Goal: Task Accomplishment & Management: Use online tool/utility

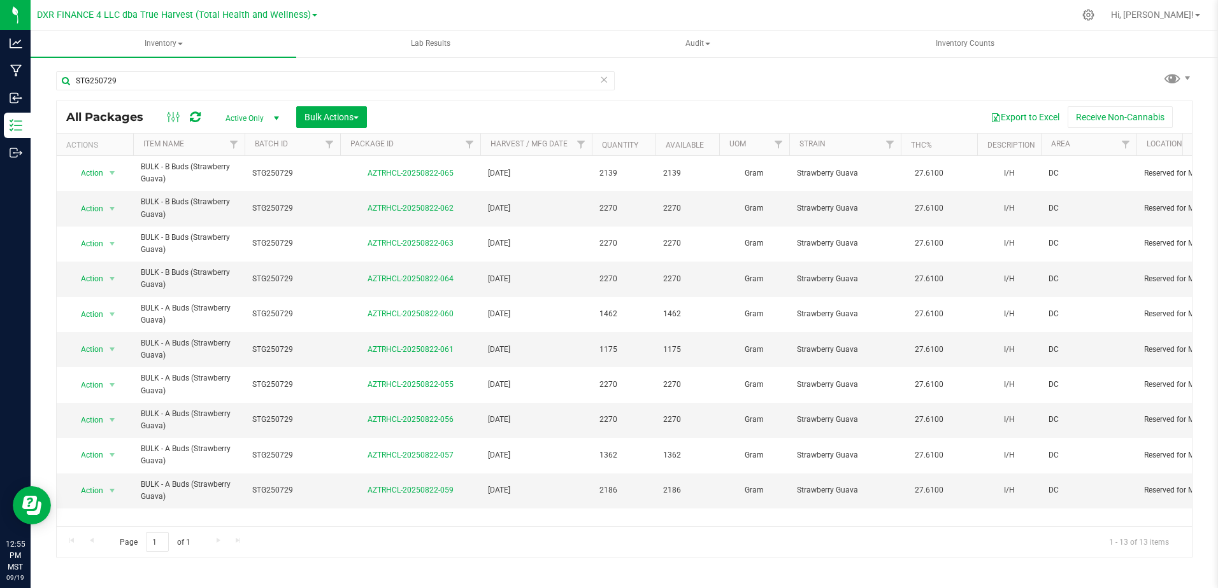
scroll to position [190, 0]
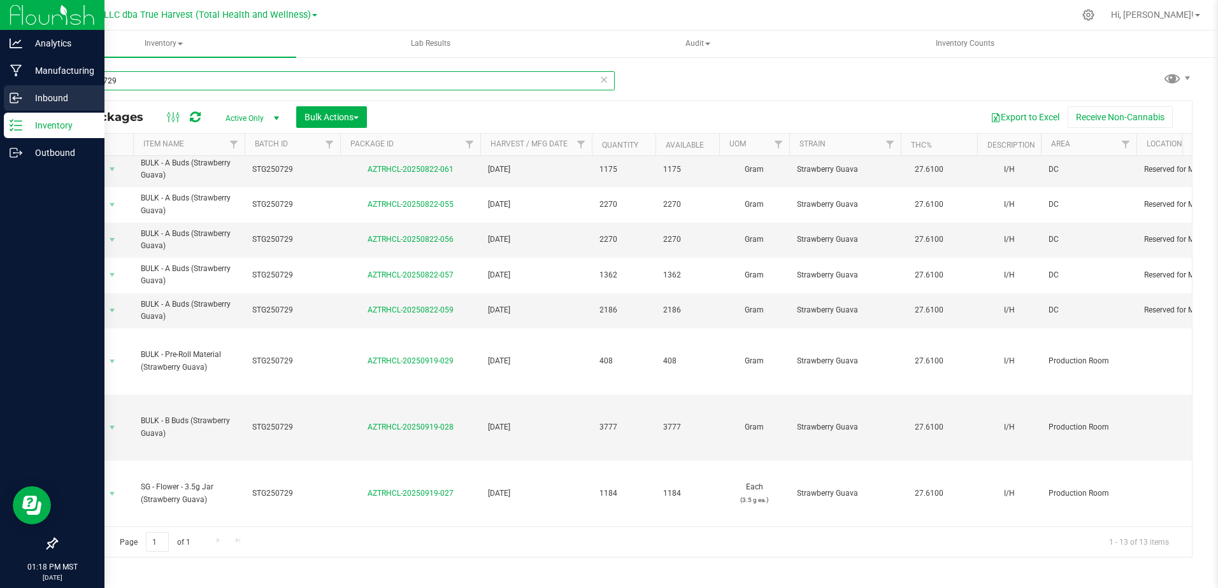
drag, startPoint x: 125, startPoint y: 83, endPoint x: 17, endPoint y: 89, distance: 107.8
click at [17, 89] on div "Analytics Manufacturing Inbound Inventory Outbound 01:18 PM MST [DATE] 09/19 DX…" at bounding box center [609, 294] width 1218 height 588
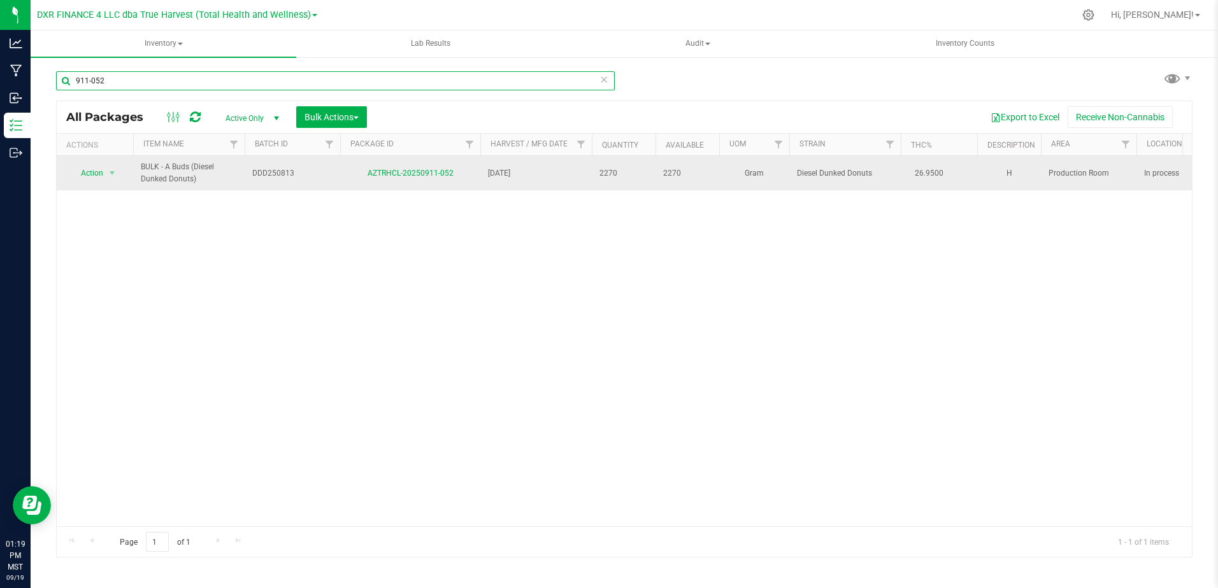
type input "911-052"
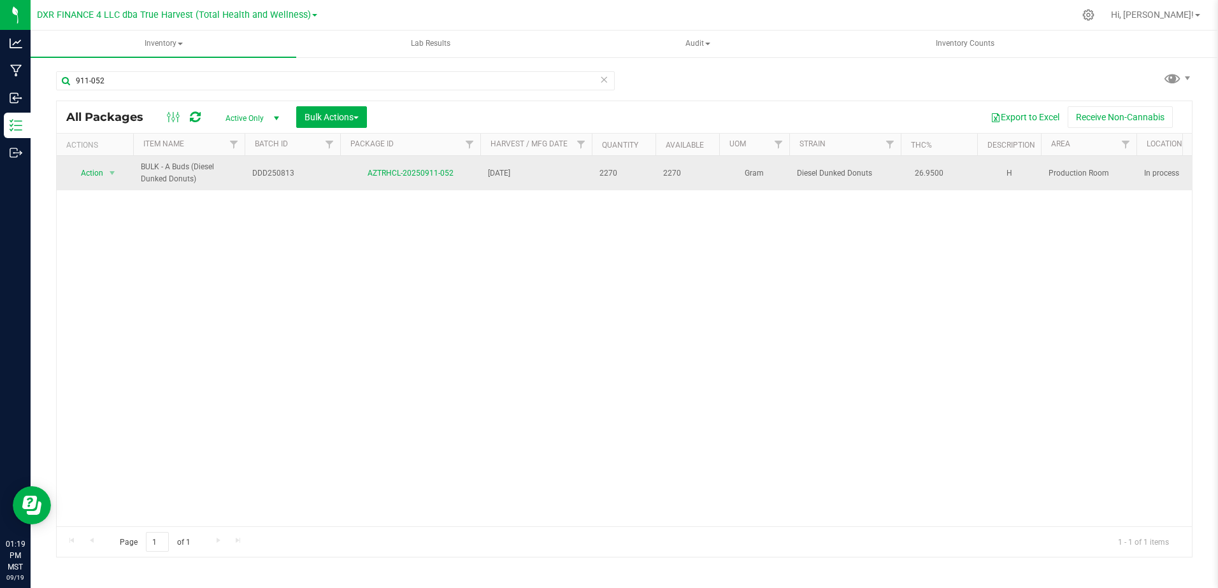
drag, startPoint x: 458, startPoint y: 172, endPoint x: 358, endPoint y: 174, distance: 100.0
click at [358, 174] on div "AZTRHCL-20250911-052" at bounding box center [410, 173] width 144 height 12
copy link "AZTRHCL-20250911-052"
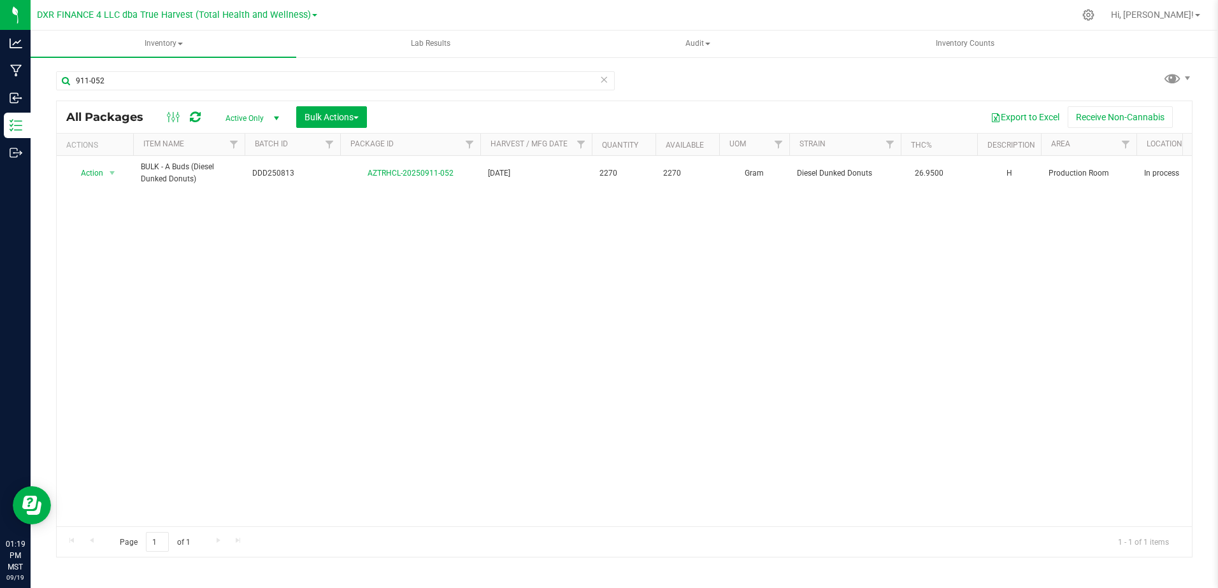
drag, startPoint x: 197, startPoint y: 178, endPoint x: 139, endPoint y: 153, distance: 63.0
click at [139, 153] on div "All Packages Active Only Active Only Lab Samples Locked All Bulk Actions Add to…" at bounding box center [624, 329] width 1136 height 457
drag, startPoint x: 139, startPoint y: 153, endPoint x: 192, endPoint y: 198, distance: 69.1
click at [195, 204] on div "Action Action Adjust qty Create package Edit attributes Global inventory Locate…" at bounding box center [624, 341] width 1135 height 371
click at [201, 215] on div "Action Action Adjust qty Create package Edit attributes Global inventory Locate…" at bounding box center [624, 341] width 1135 height 371
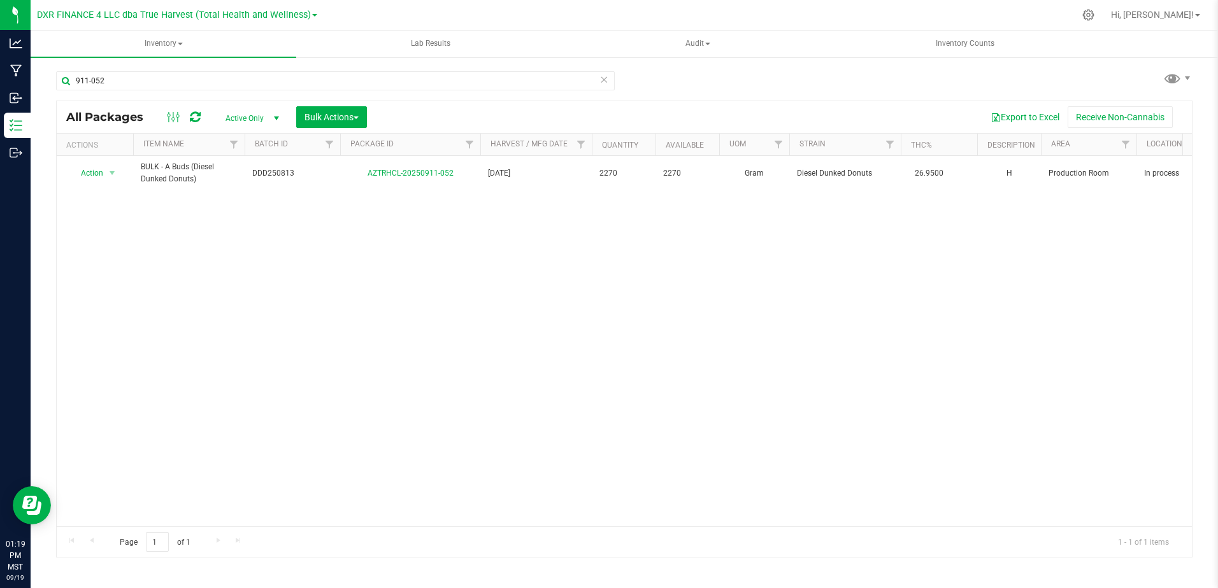
click at [201, 205] on div "Action Action Adjust qty Create package Edit attributes Global inventory Locate…" at bounding box center [624, 341] width 1135 height 371
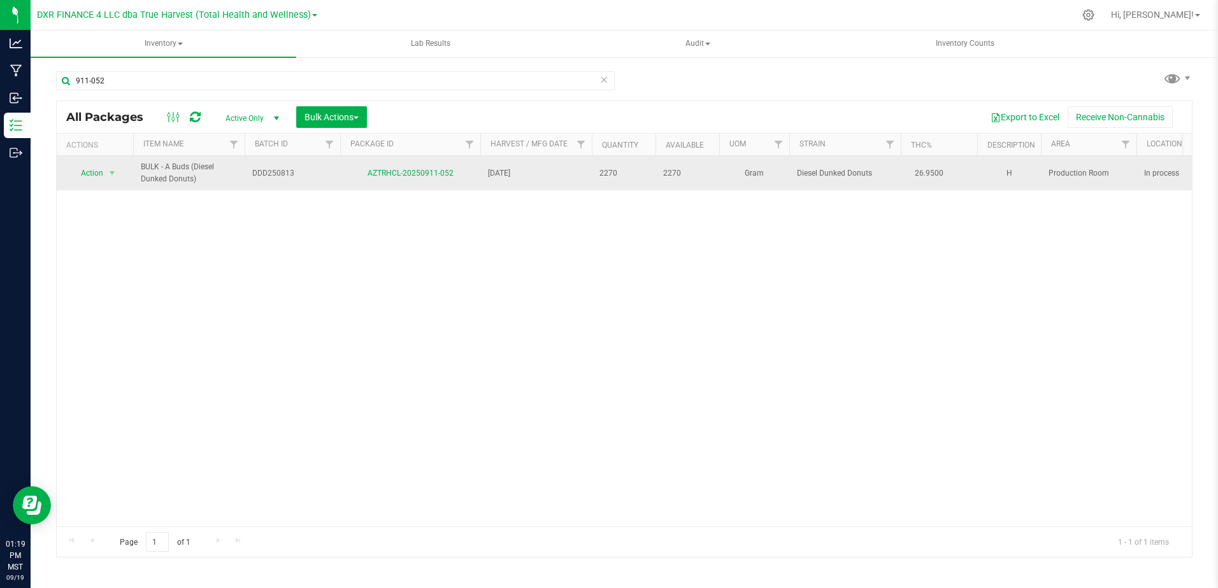
click at [226, 165] on span "BULK - A Buds (Diesel Dunked Donuts)" at bounding box center [189, 173] width 96 height 24
drag, startPoint x: 199, startPoint y: 183, endPoint x: 141, endPoint y: 170, distance: 60.0
click at [141, 170] on span "BULK - A Buds (Diesel Dunked Donuts)" at bounding box center [189, 173] width 96 height 24
copy span "BULK - A Buds (Diesel Dunked Donuts)"
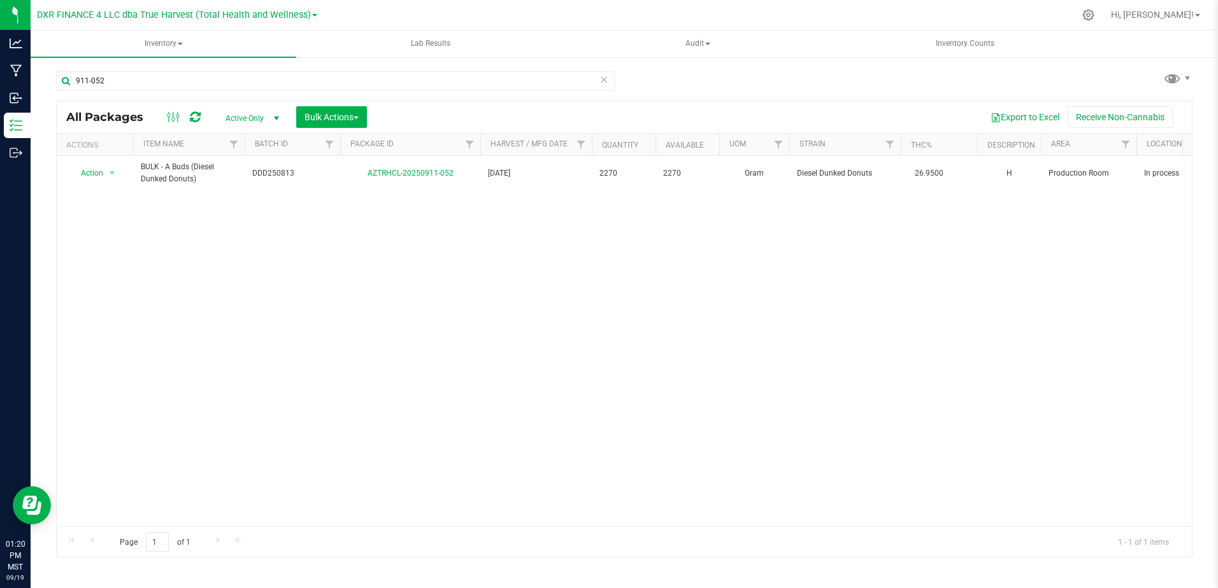
click at [467, 208] on div "Action Action Adjust qty Create package Edit attributes Global inventory Locate…" at bounding box center [624, 341] width 1135 height 371
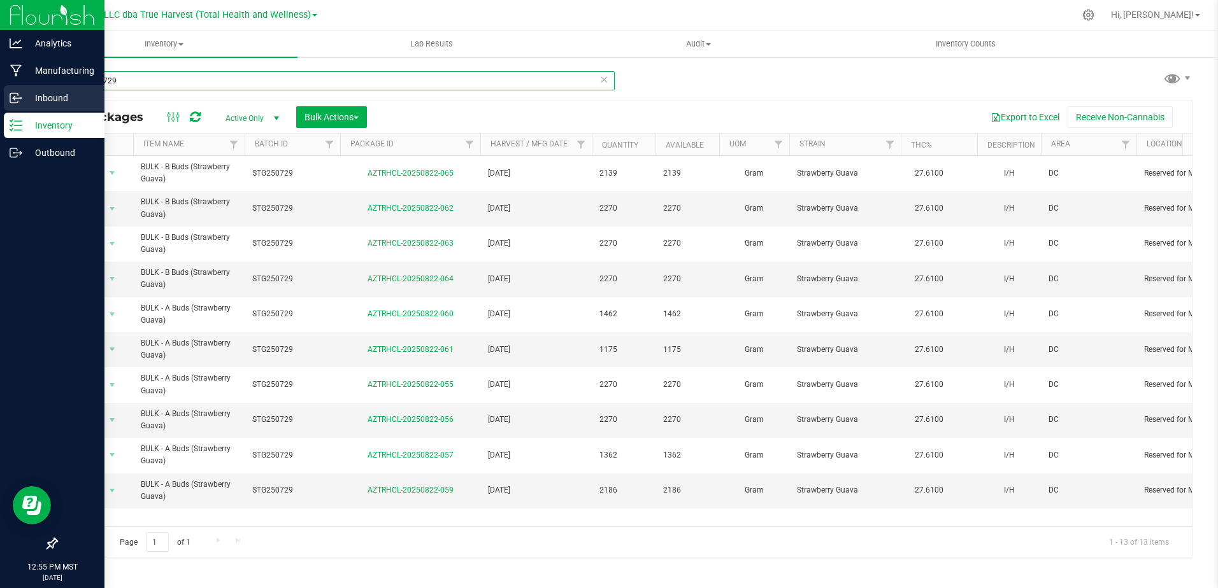
drag, startPoint x: 134, startPoint y: 84, endPoint x: 39, endPoint y: 90, distance: 95.1
click at [22, 96] on div "Analytics Manufacturing Inbound Inventory Outbound 12:55 PM MST 09/19/2025 09/1…" at bounding box center [609, 294] width 1218 height 588
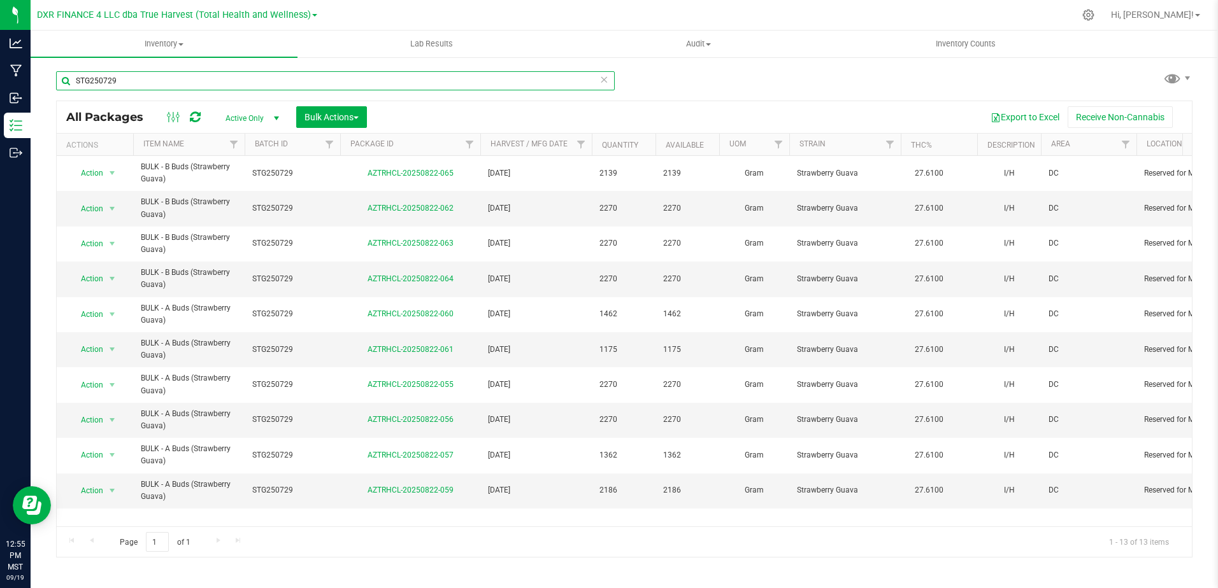
paste input "PBDD250703"
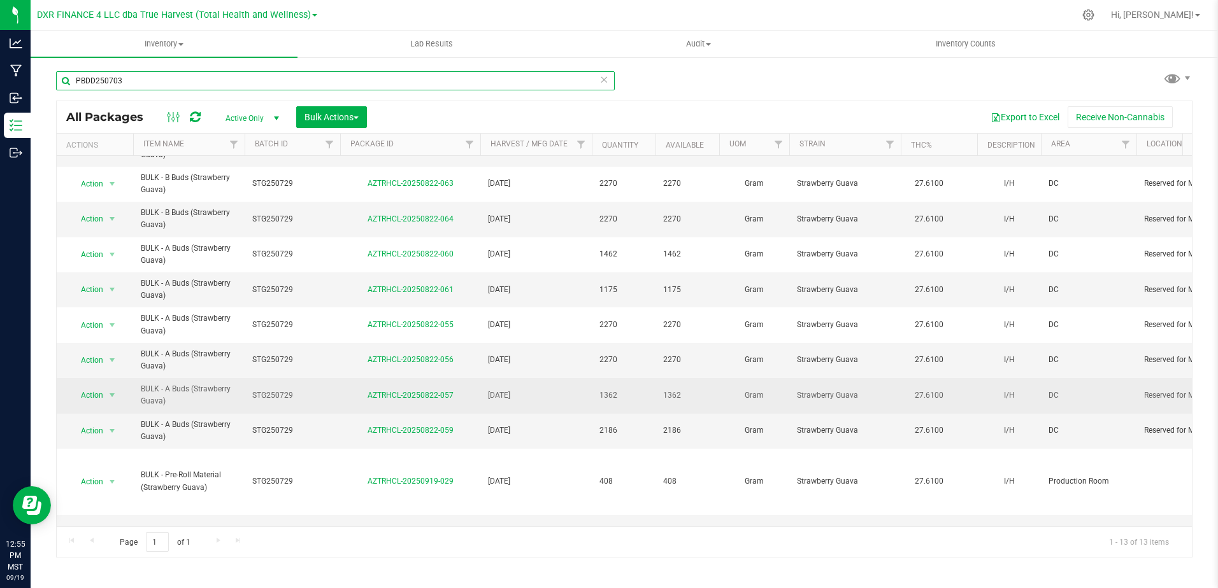
scroll to position [190, 0]
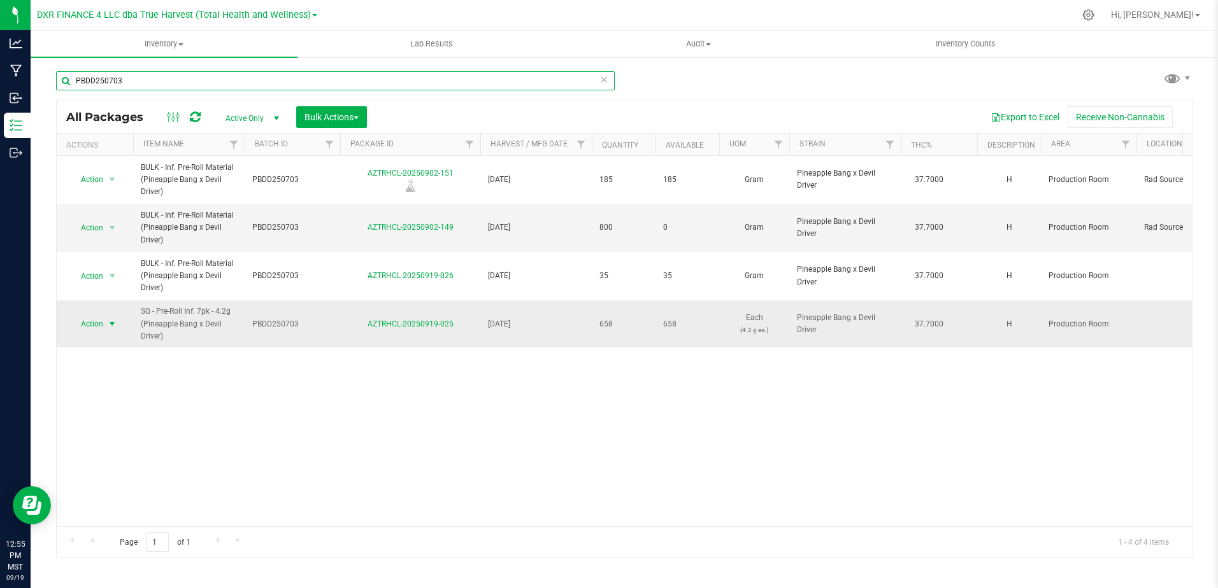
type input "PBDD250703"
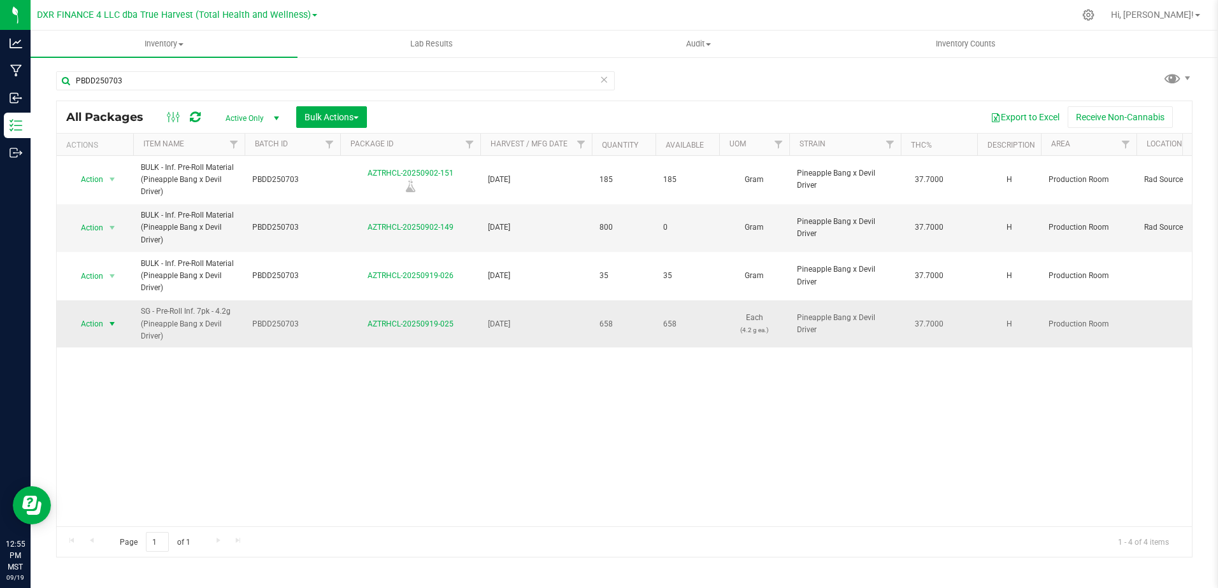
click at [107, 326] on span "select" at bounding box center [112, 324] width 10 height 10
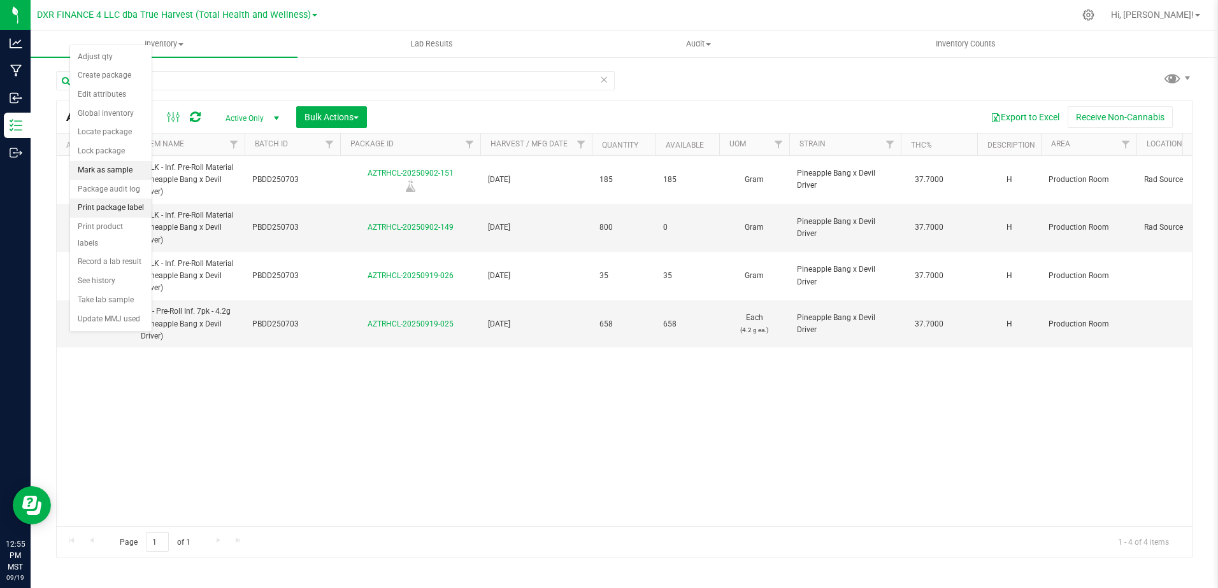
drag, startPoint x: 127, startPoint y: 210, endPoint x: 148, endPoint y: 213, distance: 21.2
click at [127, 213] on li "Print package label" at bounding box center [111, 208] width 82 height 19
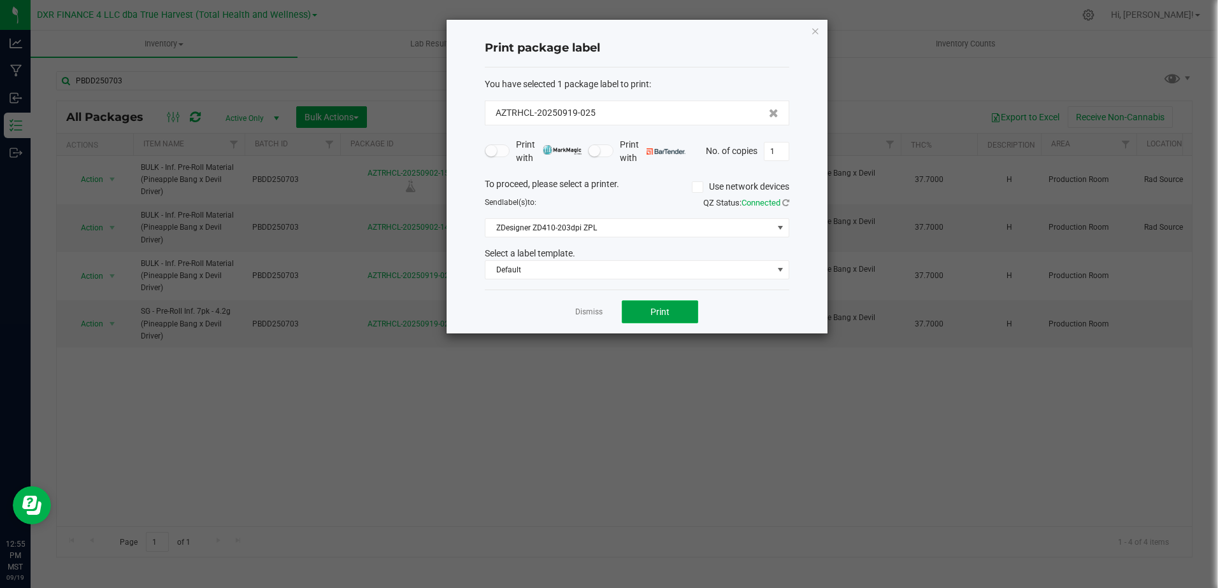
click at [685, 309] on button "Print" at bounding box center [660, 312] width 76 height 23
click at [685, 312] on div at bounding box center [636, 177] width 381 height 314
click at [685, 312] on button "Print" at bounding box center [660, 312] width 76 height 23
click at [680, 309] on button "Print" at bounding box center [660, 312] width 76 height 23
click at [816, 31] on icon "button" at bounding box center [815, 30] width 9 height 15
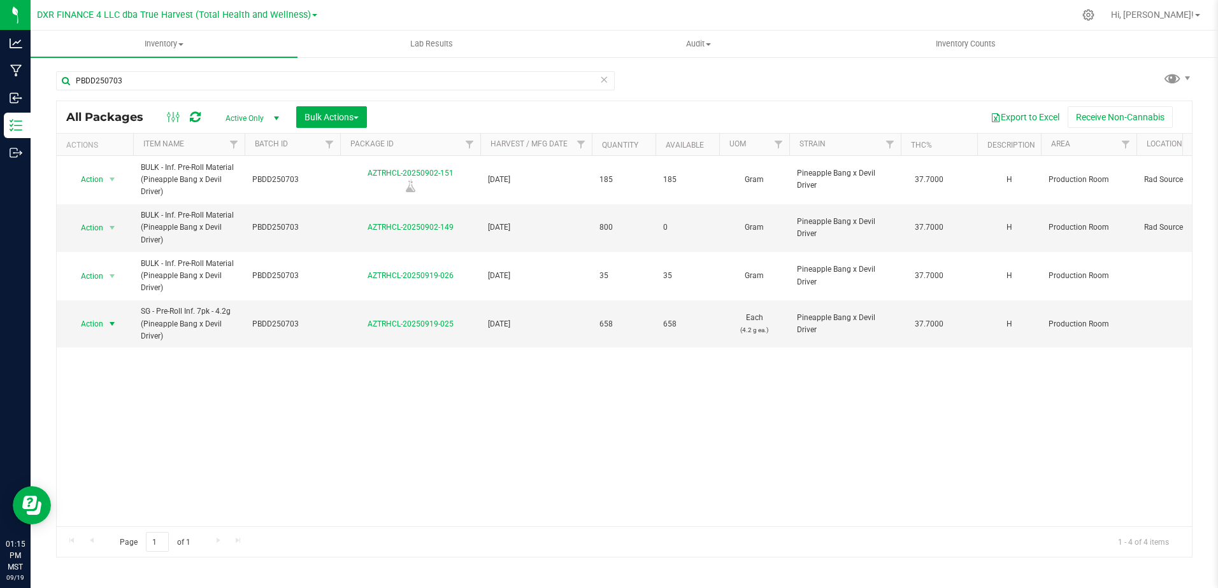
click at [555, 444] on div "Action Action Adjust qty Create package Edit attributes Global inventory Locate…" at bounding box center [624, 341] width 1135 height 371
